Goal: Transaction & Acquisition: Purchase product/service

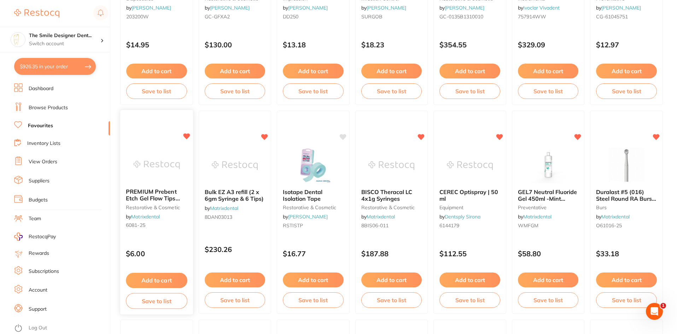
scroll to position [318, 0]
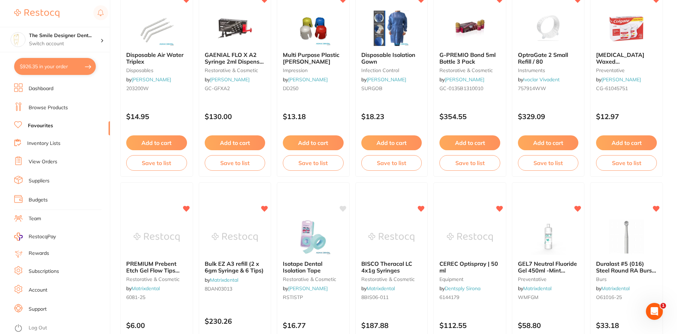
click at [59, 63] on button "$926.35 in your order" at bounding box center [55, 66] width 82 height 17
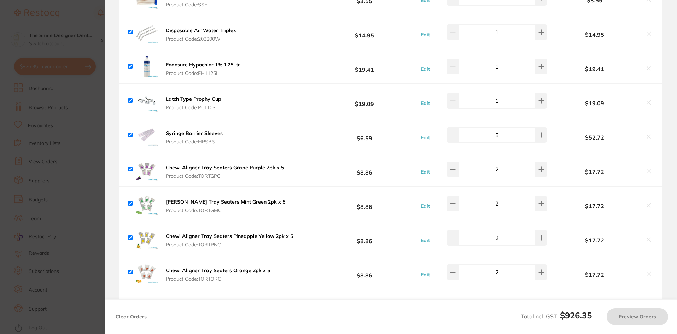
checkbox input "true"
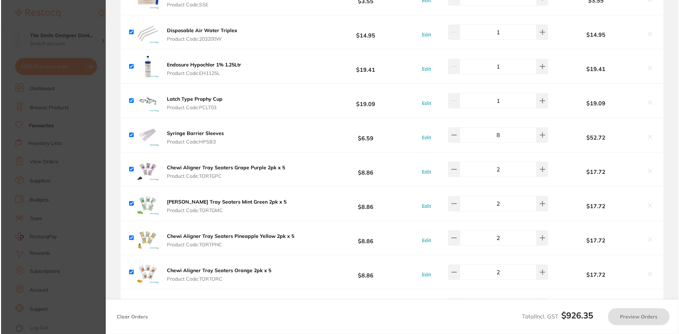
scroll to position [0, 0]
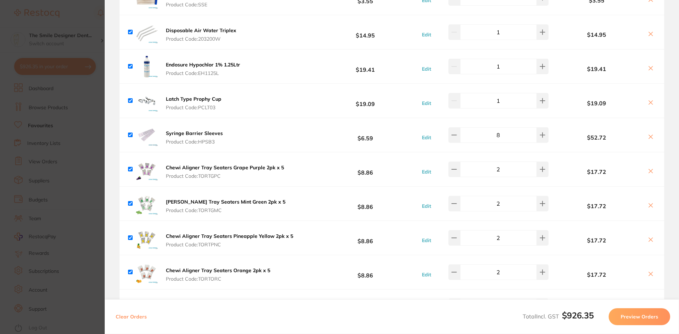
click at [204, 167] on b "Chewi Aligner Tray Seaters Grape Purple 2pk x 5" at bounding box center [225, 167] width 118 height 6
click at [166, 165] on section at bounding box center [339, 167] width 679 height 334
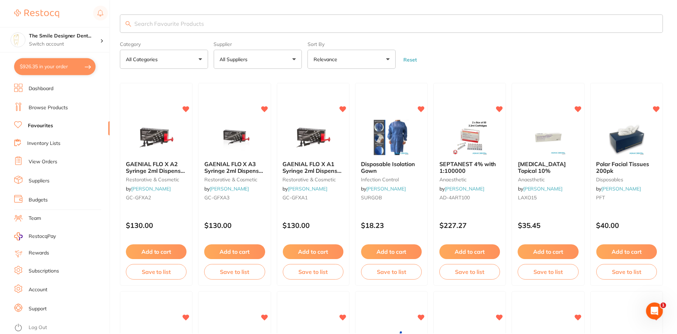
scroll to position [109, 0]
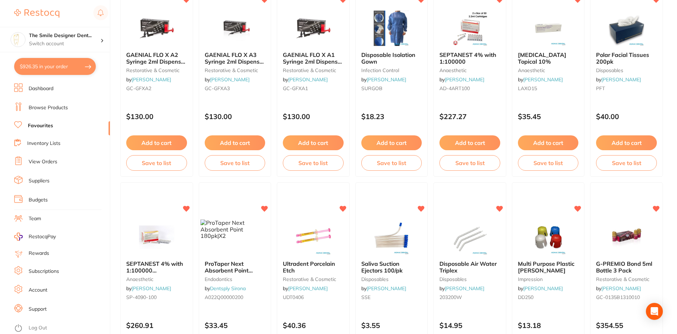
click at [47, 125] on link "Favourites" at bounding box center [40, 125] width 25 height 7
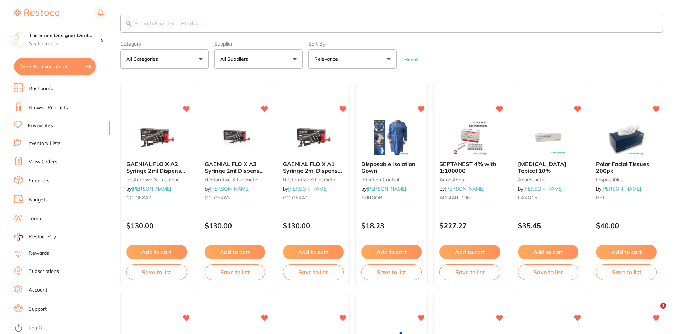
click at [50, 71] on button "$926.35 in your order" at bounding box center [55, 66] width 82 height 17
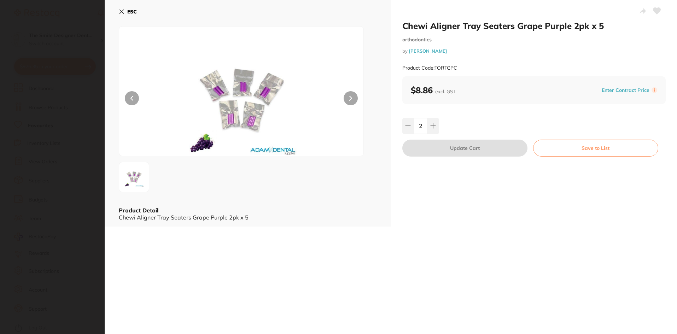
click at [152, 168] on section "Chewi Aligner Tray Seaters Grape Purple 2pk x 5 orthodontics by [PERSON_NAME] P…" at bounding box center [338, 167] width 677 height 334
click at [147, 168] on div "GAENIAL FLO X A2 Syringe 2ml Dispenser Tips x 20 restorative & cosmetic by [PER…" at bounding box center [156, 184] width 73 height 203
click at [252, 171] on section at bounding box center [338, 167] width 677 height 334
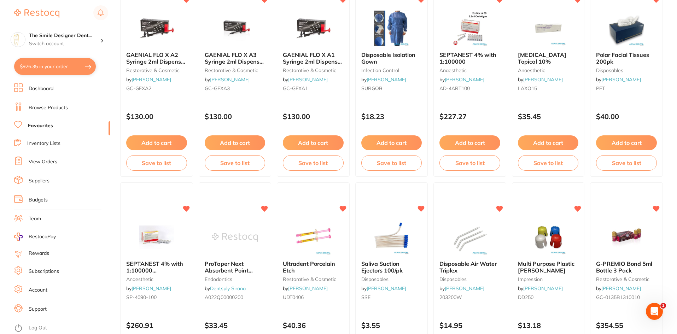
click at [53, 62] on button "$926.35 in your order" at bounding box center [55, 66] width 82 height 17
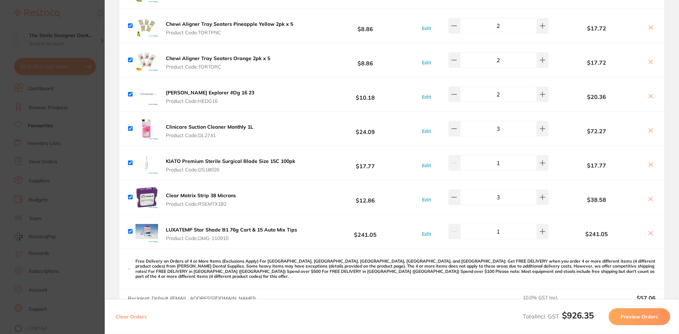
scroll to position [212, 0]
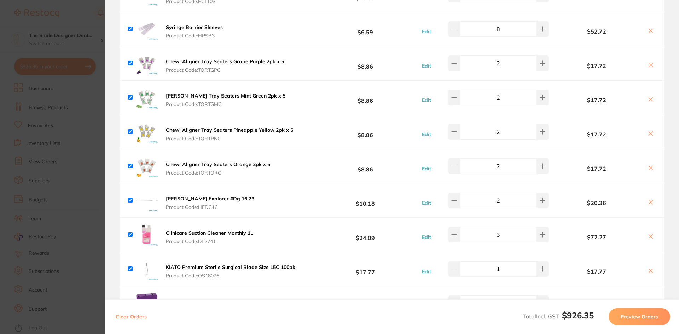
click at [149, 98] on img at bounding box center [146, 97] width 23 height 23
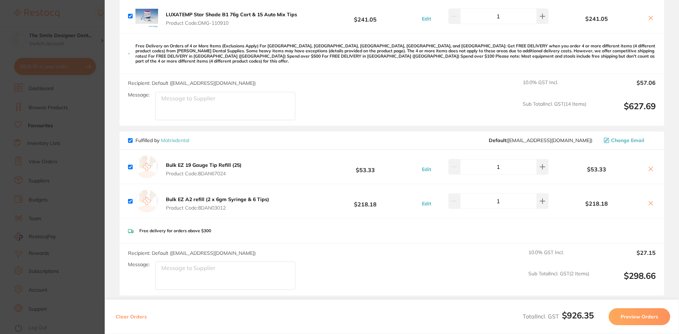
scroll to position [603, 0]
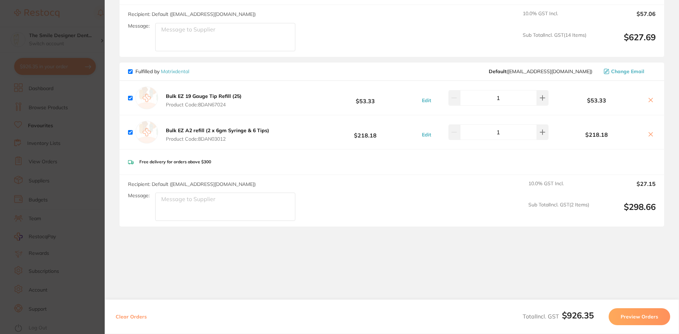
click at [88, 167] on section "Update RRP Set your pre negotiated price for this item. Item Agreed RRP (excl. …" at bounding box center [339, 167] width 679 height 334
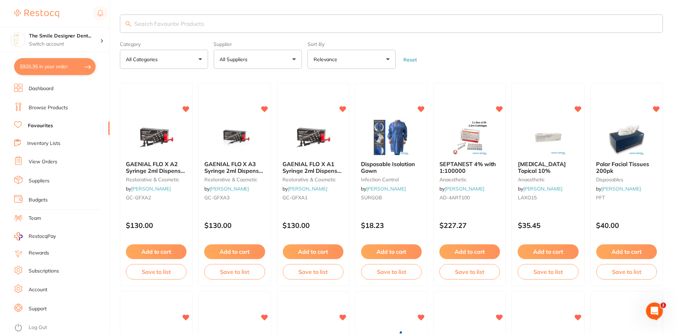
scroll to position [109, 0]
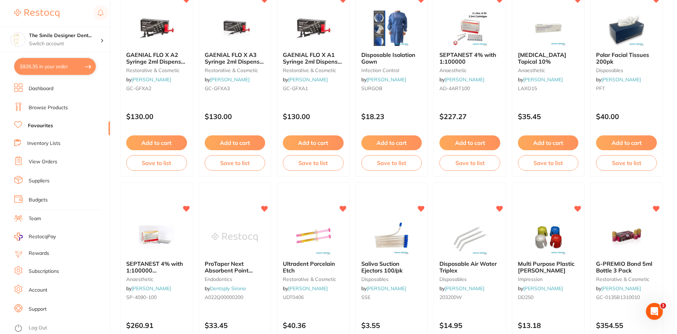
click at [48, 159] on link "View Orders" at bounding box center [43, 161] width 29 height 7
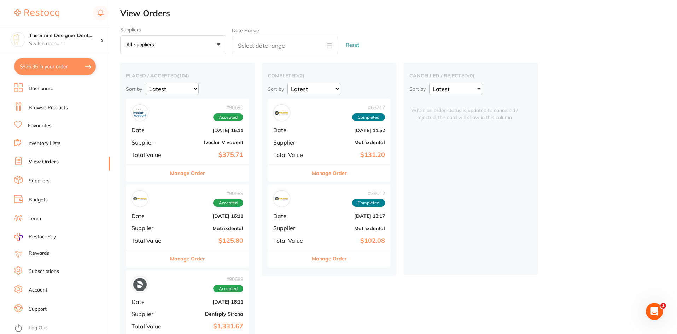
click at [62, 69] on button "$926.35 in your order" at bounding box center [55, 66] width 82 height 17
click at [129, 89] on section "Update RRP Set your pre negotiated price for this item. Item Agreed RRP (excl. …" at bounding box center [339, 167] width 679 height 334
click at [56, 70] on button "$926.35 in your order" at bounding box center [55, 66] width 82 height 17
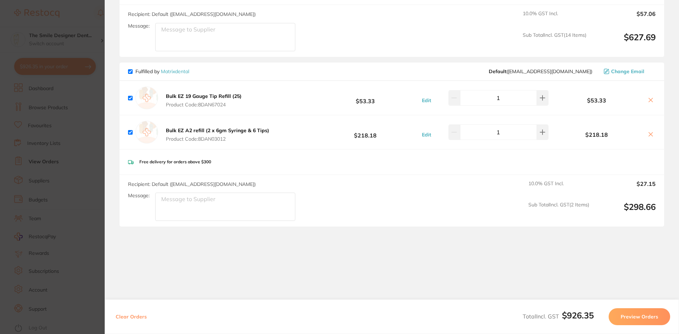
click at [133, 317] on button "Clear Orders" at bounding box center [131, 316] width 35 height 17
click at [130, 185] on div "# 90689 Accepted Date [DATE] 16:11 Supplier Matrixdental Total Value $125.80" at bounding box center [187, 217] width 123 height 65
click at [652, 90] on section at bounding box center [339, 167] width 679 height 334
checkbox input "true"
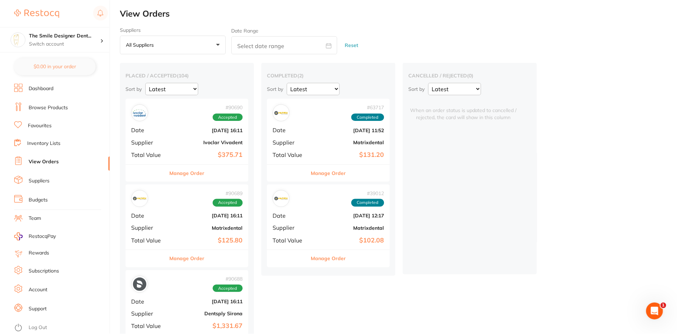
scroll to position [109, 0]
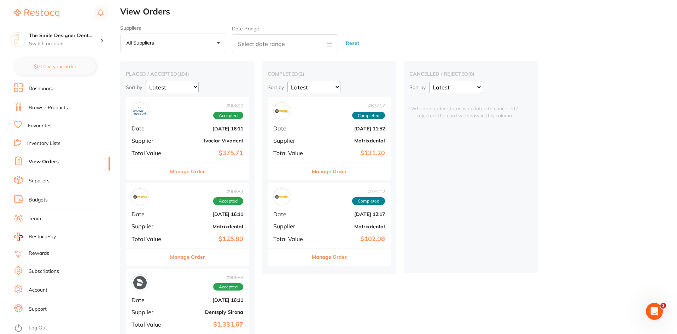
scroll to position [0, 0]
